Goal: Information Seeking & Learning: Learn about a topic

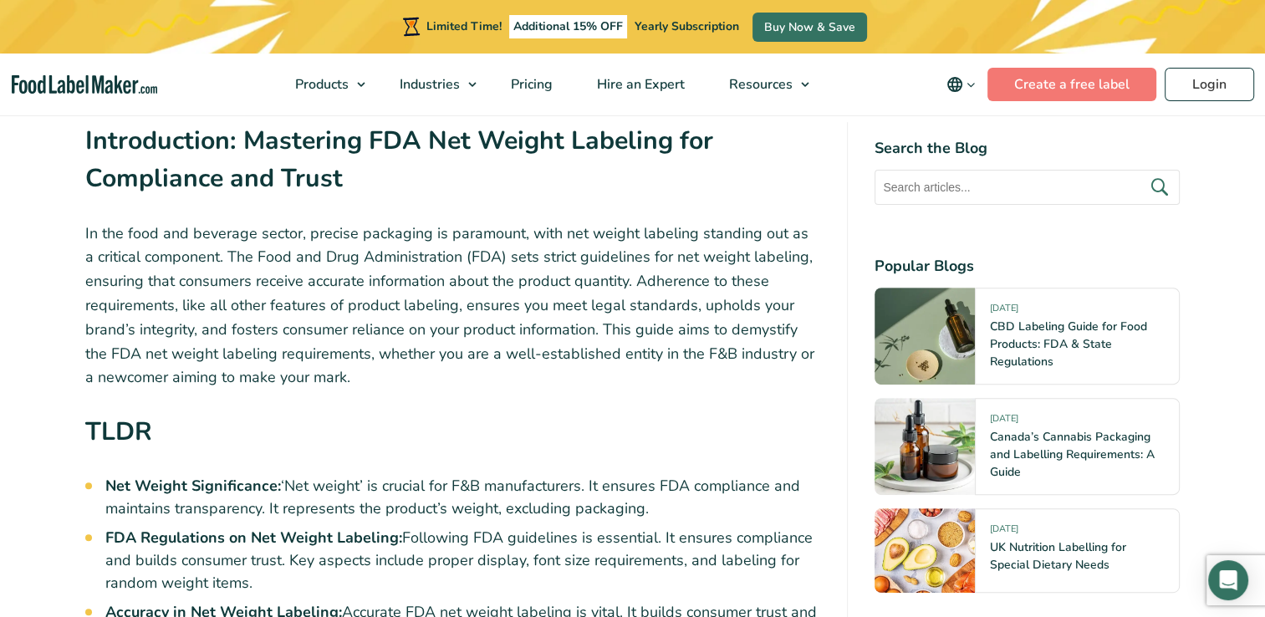
scroll to position [602, 0]
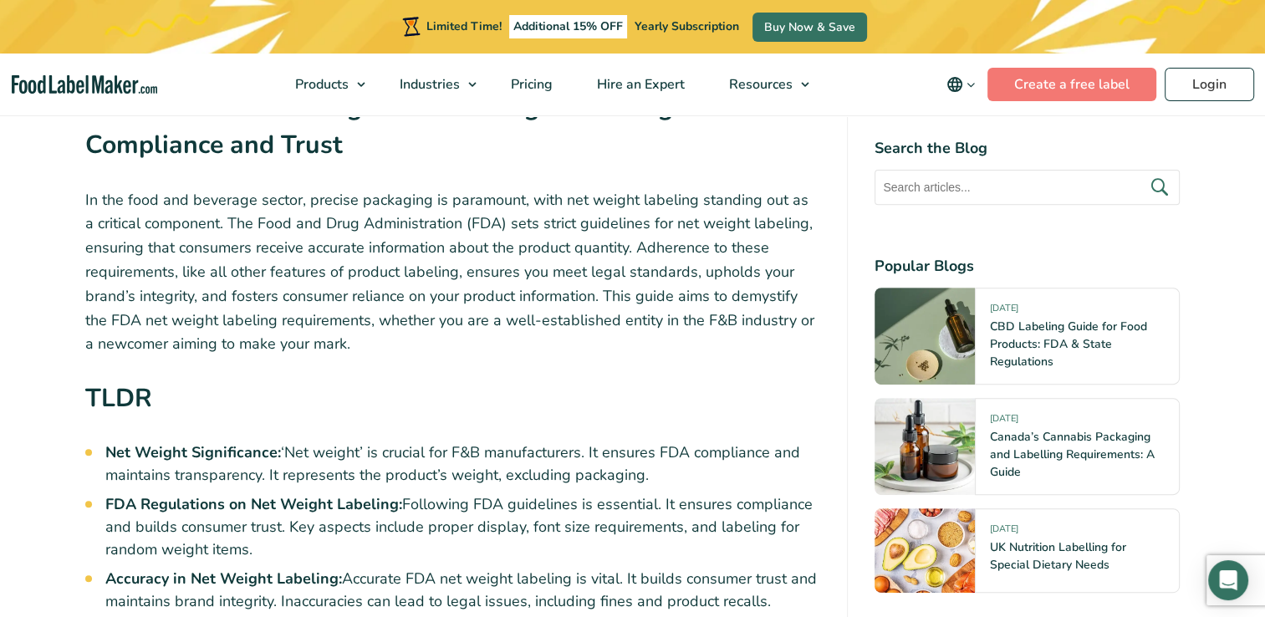
click at [445, 277] on p "In the food and beverage sector, precise packaging is paramount, with net weigh…" at bounding box center [452, 272] width 735 height 169
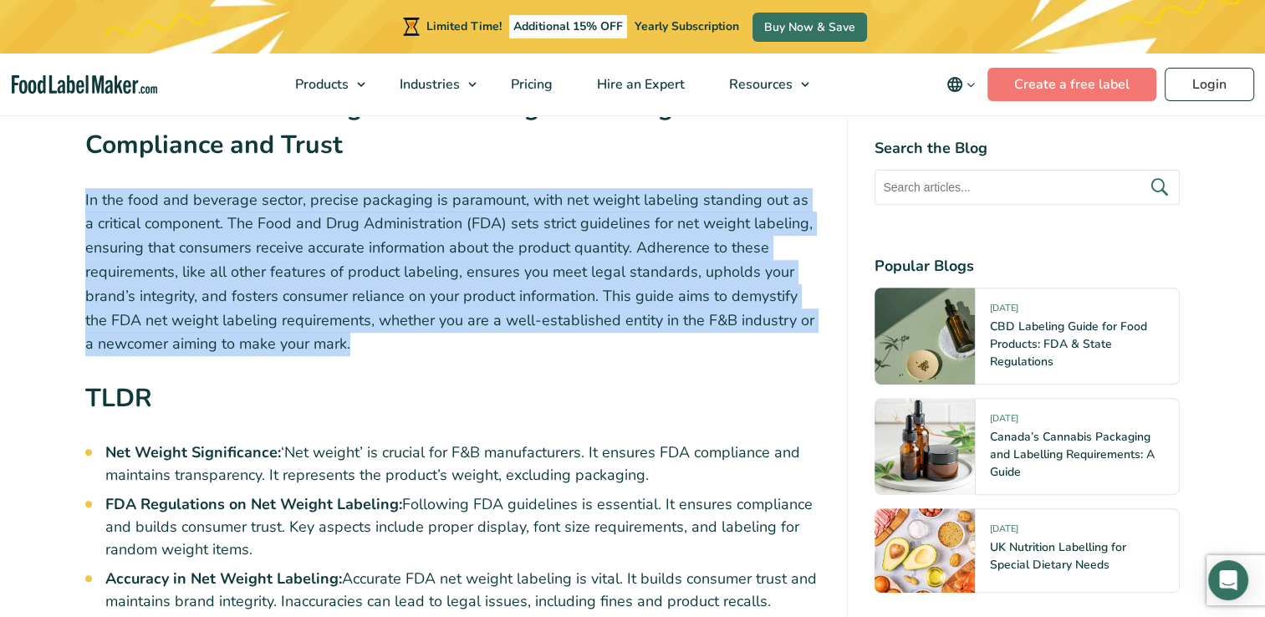
click at [445, 277] on p "In the food and beverage sector, precise packaging is paramount, with net weigh…" at bounding box center [452, 272] width 735 height 169
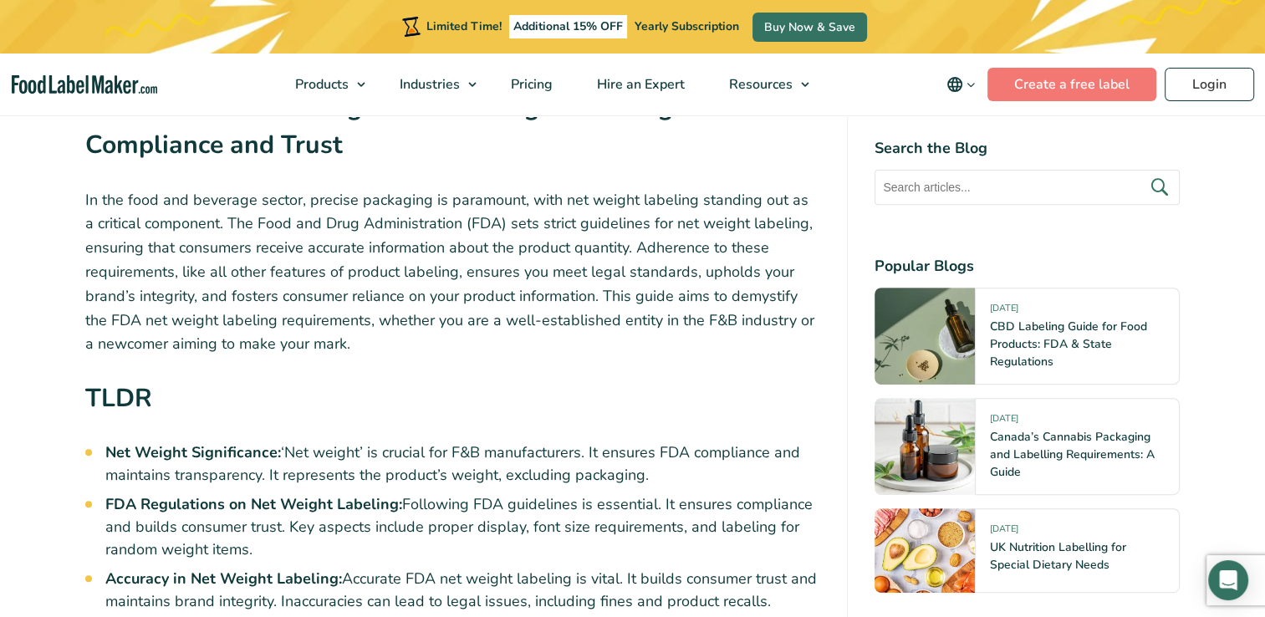
click at [340, 447] on li "Net Weight Significance: ‘Net weight’ is crucial for F&B manufacturers. It ensu…" at bounding box center [462, 463] width 715 height 45
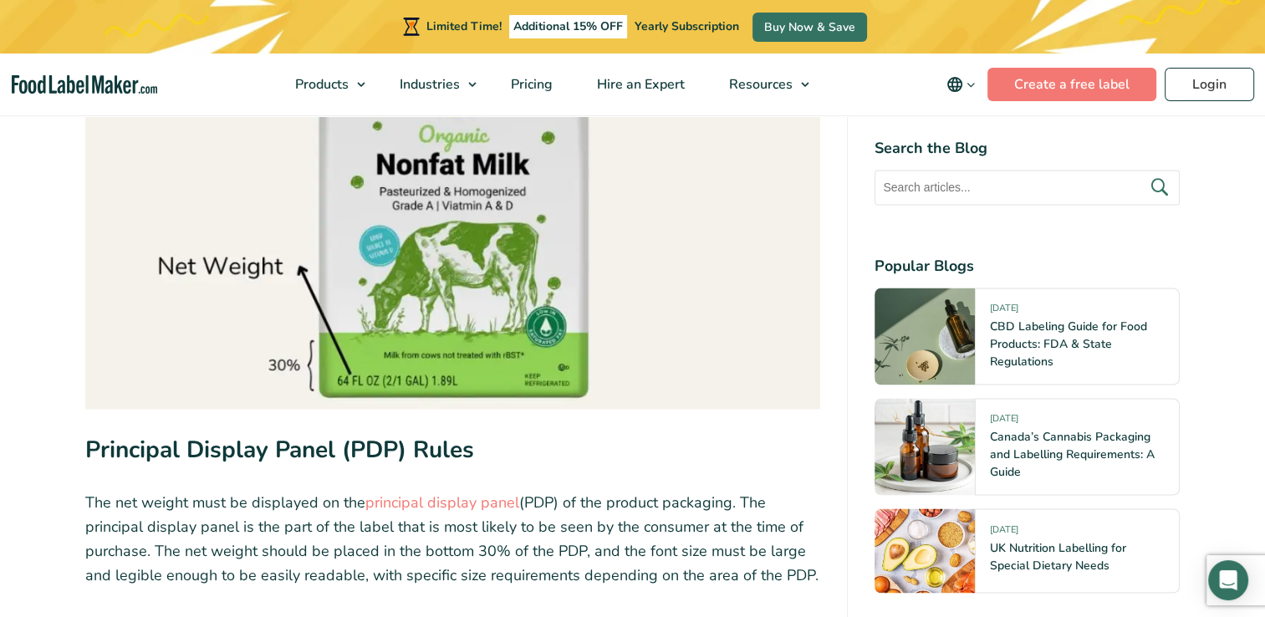
scroll to position [2674, 0]
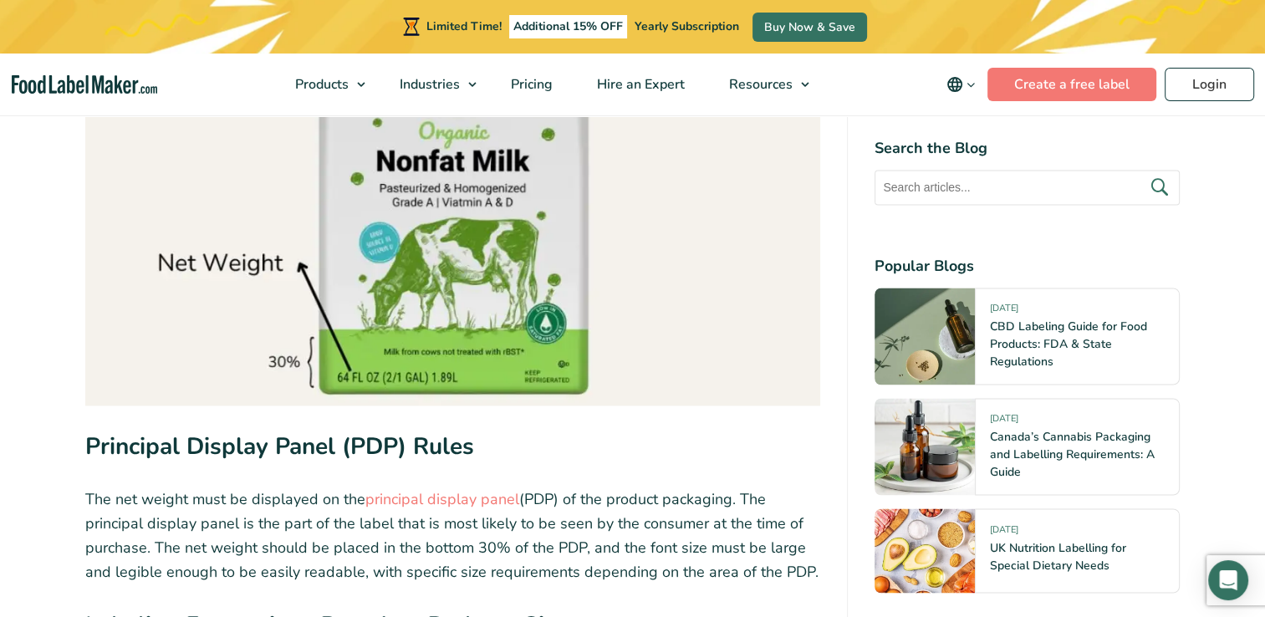
click at [262, 498] on p "The net weight must be displayed on the principal display panel (PDP) of the pr…" at bounding box center [452, 534] width 735 height 96
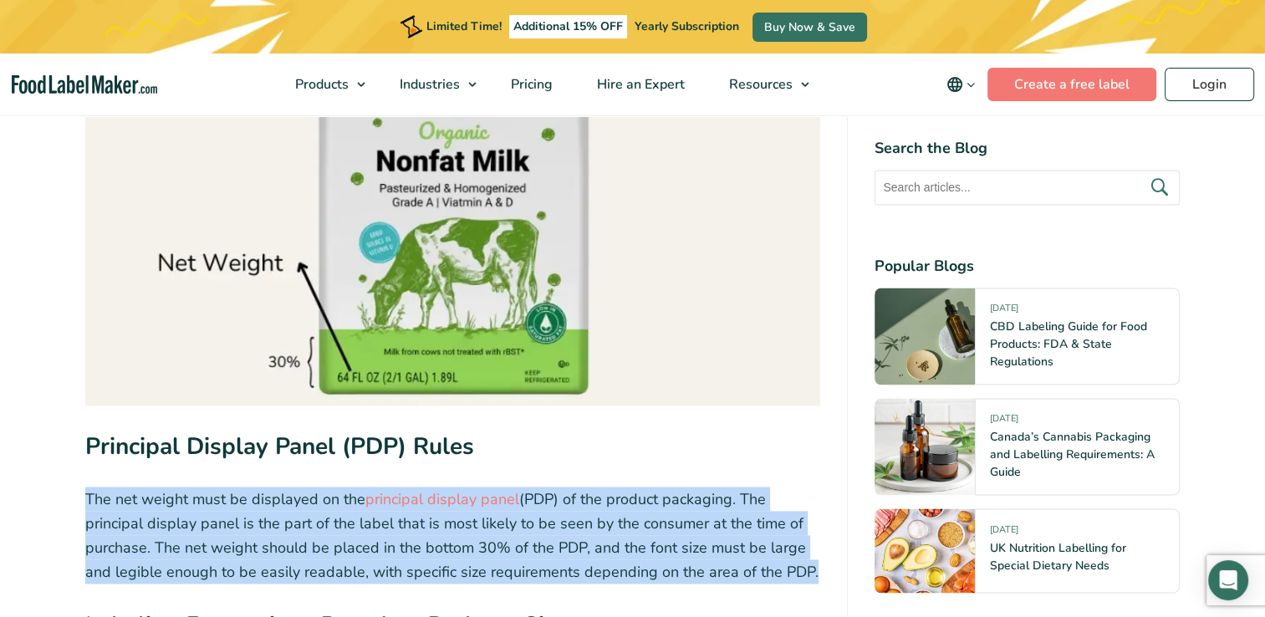
click at [262, 498] on p "The net weight must be displayed on the principal display panel (PDP) of the pr…" at bounding box center [452, 534] width 735 height 96
drag, startPoint x: 262, startPoint y: 498, endPoint x: 221, endPoint y: 527, distance: 49.8
click at [221, 527] on p "The net weight must be displayed on the principal display panel (PDP) of the pr…" at bounding box center [452, 534] width 735 height 96
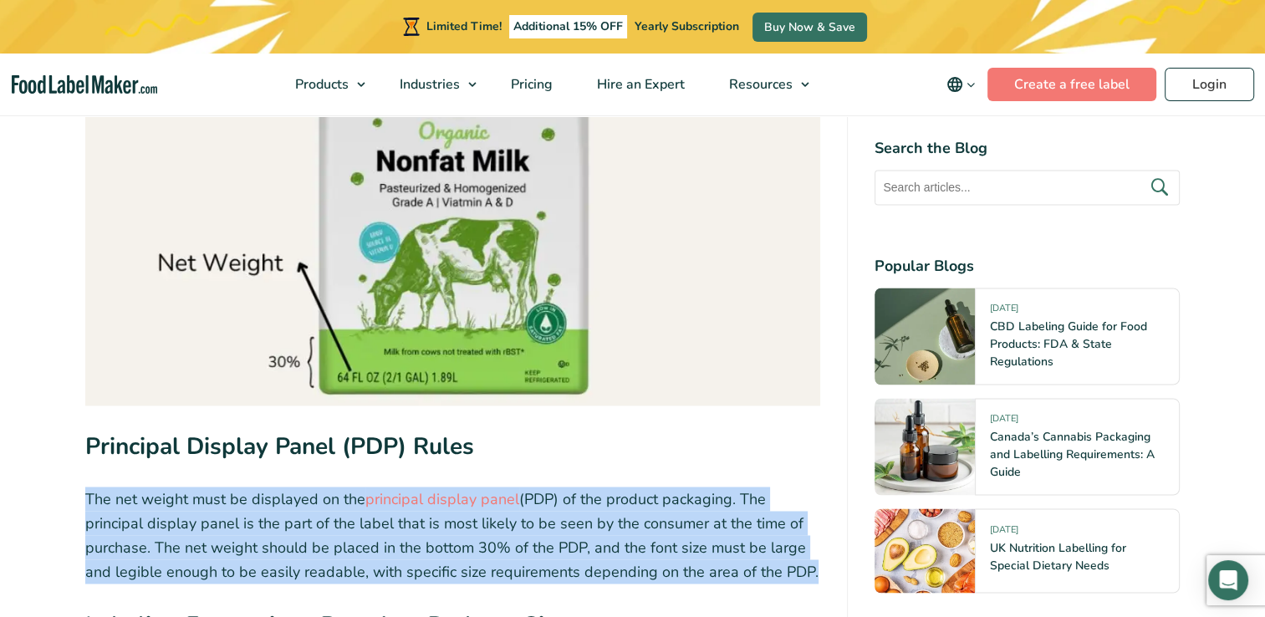
click at [221, 527] on p "The net weight must be displayed on the principal display panel (PDP) of the pr…" at bounding box center [452, 534] width 735 height 96
drag, startPoint x: 221, startPoint y: 527, endPoint x: 196, endPoint y: 517, distance: 26.7
click at [196, 517] on p "The net weight must be displayed on the principal display panel (PDP) of the pr…" at bounding box center [452, 534] width 735 height 96
click at [144, 510] on p "The net weight must be displayed on the principal display panel (PDP) of the pr…" at bounding box center [452, 534] width 735 height 96
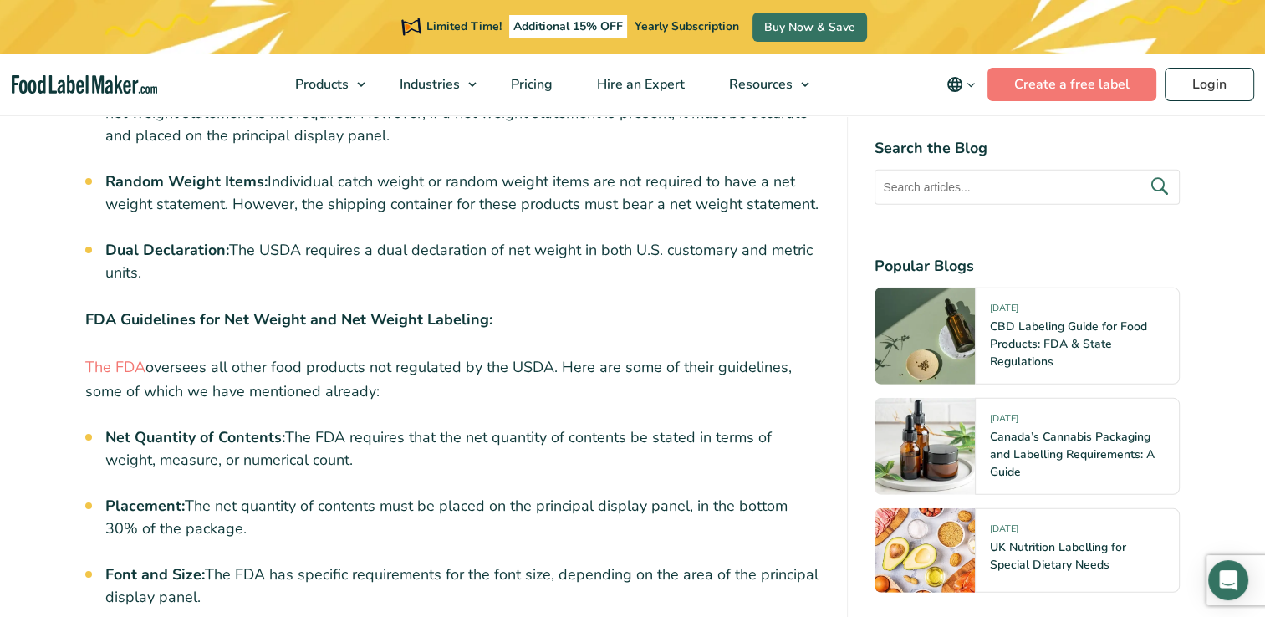
scroll to position [4814, 0]
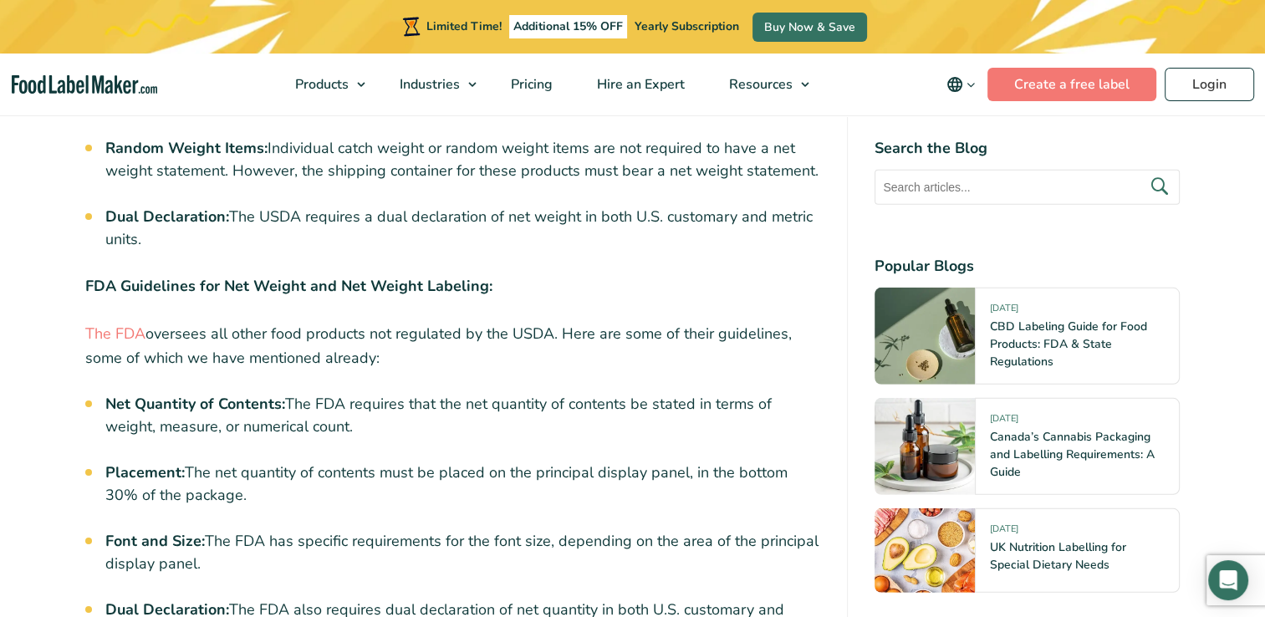
click at [203, 530] on li "Font and Size: The FDA has specific requirements for the font size, depending o…" at bounding box center [462, 552] width 715 height 45
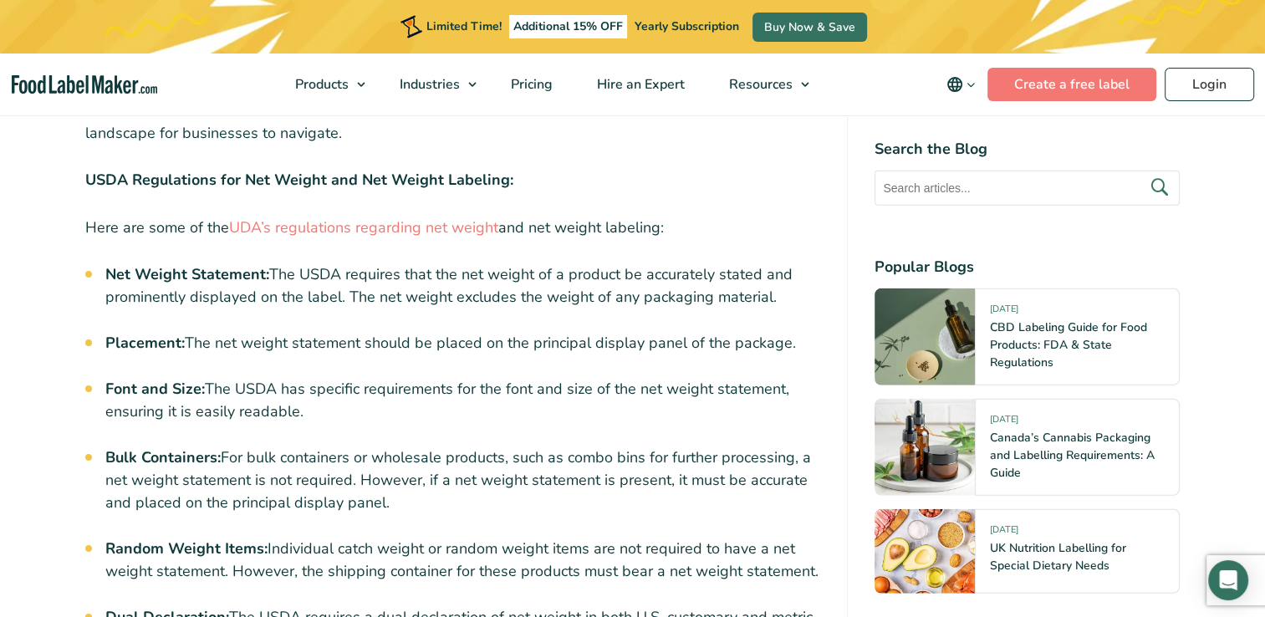
scroll to position [4413, 0]
click at [399, 538] on li "Random Weight Items: Individual catch weight or random weight items are not req…" at bounding box center [462, 560] width 715 height 45
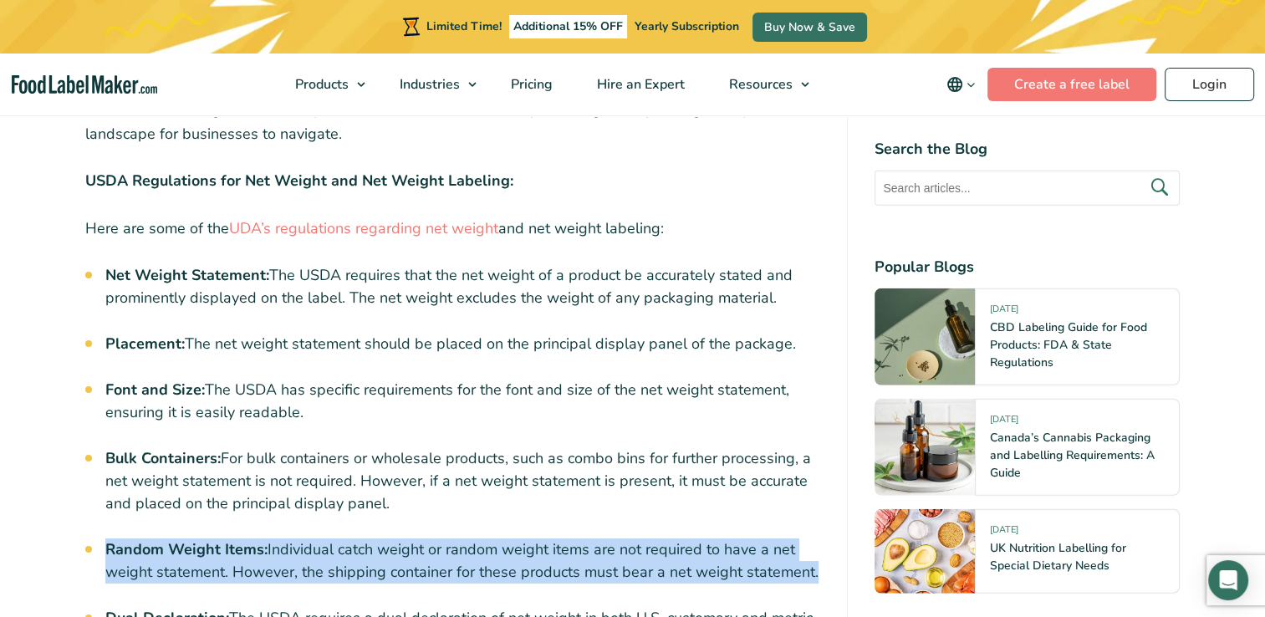
click at [399, 538] on li "Random Weight Items: Individual catch weight or random weight items are not req…" at bounding box center [462, 560] width 715 height 45
click at [401, 538] on li "Random Weight Items: Individual catch weight or random weight items are not req…" at bounding box center [462, 560] width 715 height 45
drag, startPoint x: 401, startPoint y: 523, endPoint x: 343, endPoint y: 522, distance: 57.7
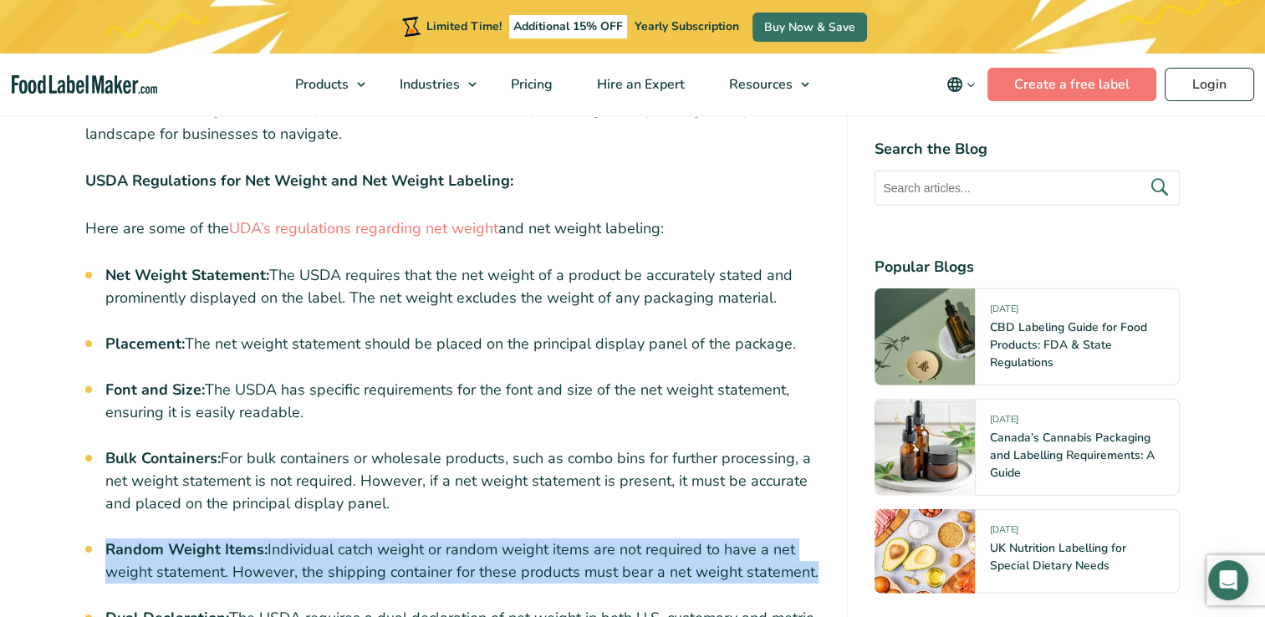
click at [343, 538] on li "Random Weight Items: Individual catch weight or random weight items are not req…" at bounding box center [462, 560] width 715 height 45
